Goal: Find specific page/section: Find specific page/section

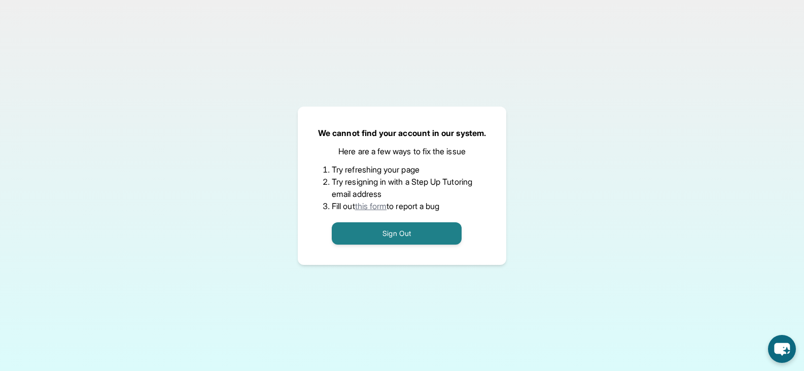
click at [374, 209] on link "this form" at bounding box center [371, 206] width 32 height 10
